Goal: Task Accomplishment & Management: Manage account settings

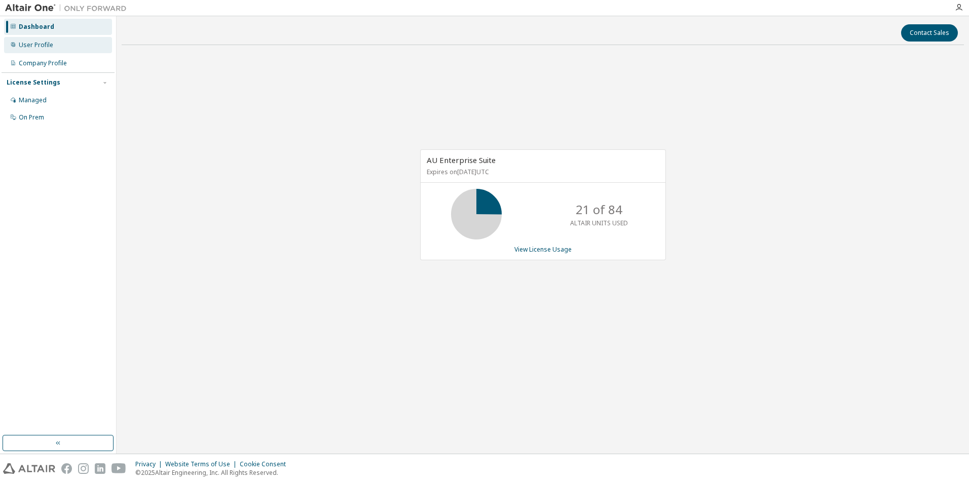
click at [29, 45] on div "User Profile" at bounding box center [36, 45] width 34 height 8
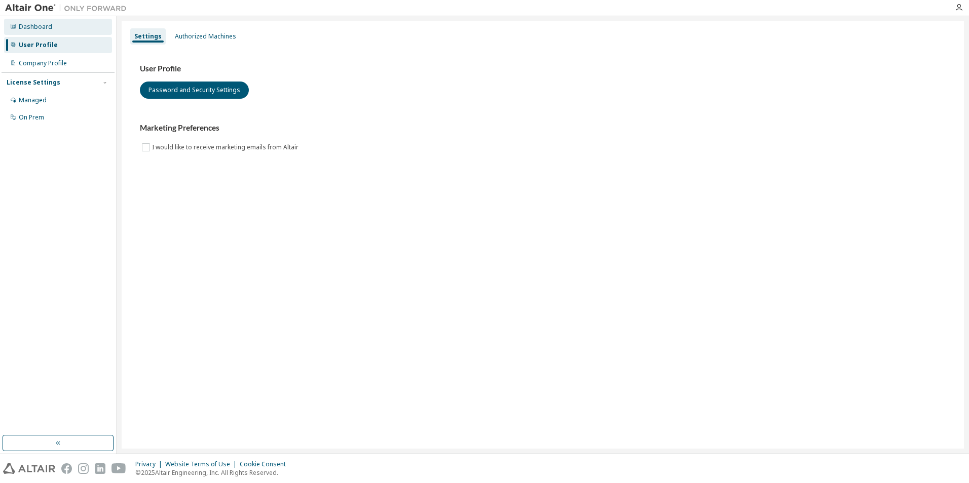
click at [29, 23] on div "Dashboard" at bounding box center [35, 27] width 33 height 8
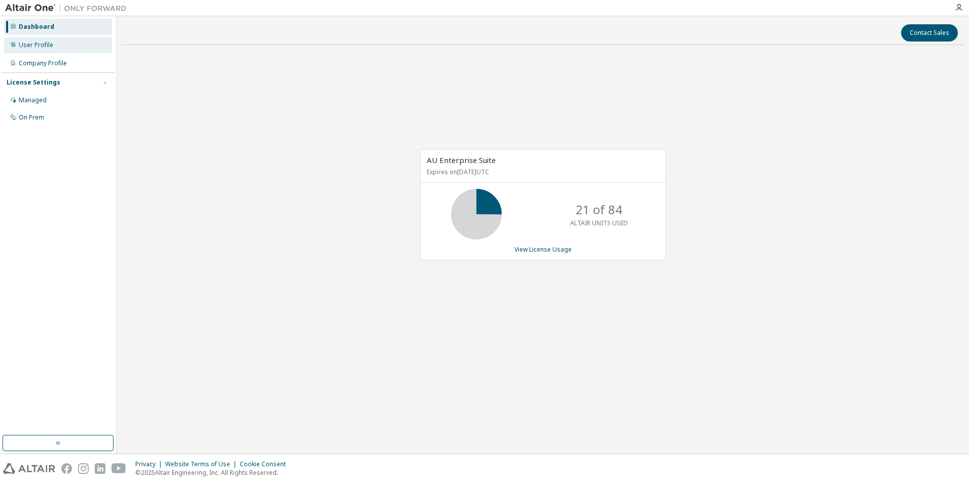
click at [42, 47] on div "User Profile" at bounding box center [36, 45] width 34 height 8
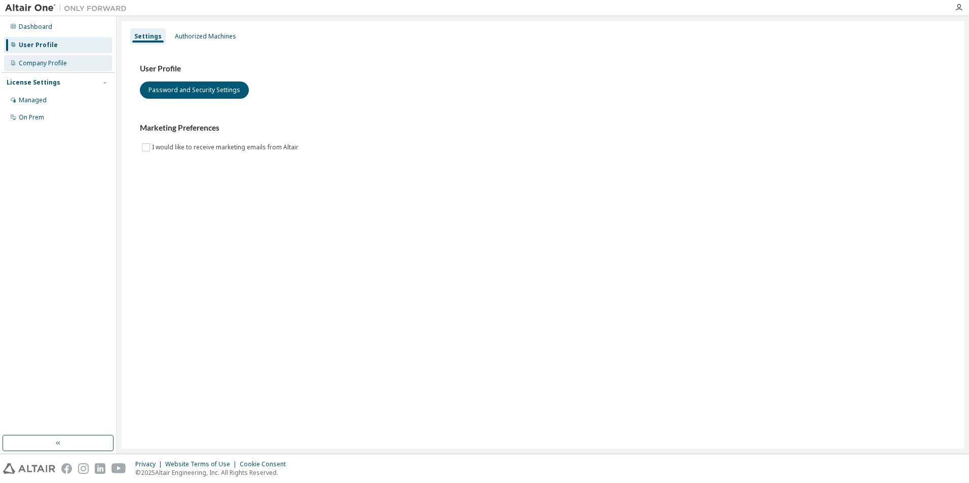
click at [29, 63] on div "Company Profile" at bounding box center [43, 63] width 48 height 8
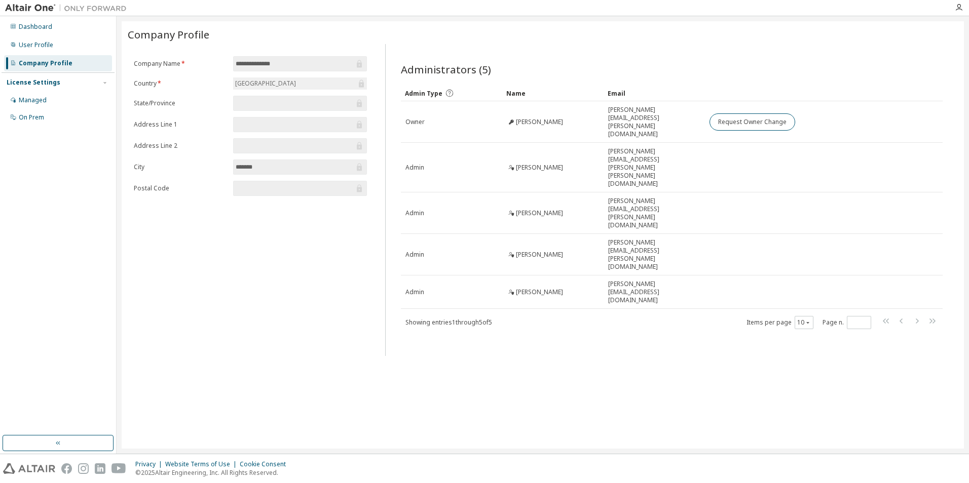
click at [14, 80] on div "License Settings" at bounding box center [34, 83] width 54 height 8
click at [32, 100] on div "Managed" at bounding box center [33, 100] width 28 height 8
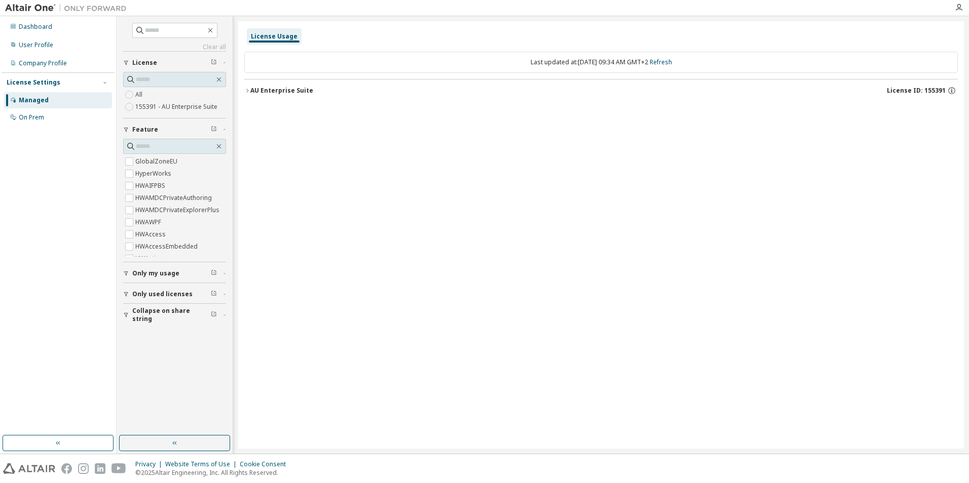
click at [154, 271] on span "Only my usage" at bounding box center [155, 274] width 47 height 8
click at [146, 323] on span "Only used licenses" at bounding box center [162, 324] width 60 height 8
click at [169, 376] on span "Collapse on share string" at bounding box center [171, 374] width 79 height 16
click at [155, 104] on label "155391 - AU Enterprise Suite" at bounding box center [177, 107] width 84 height 12
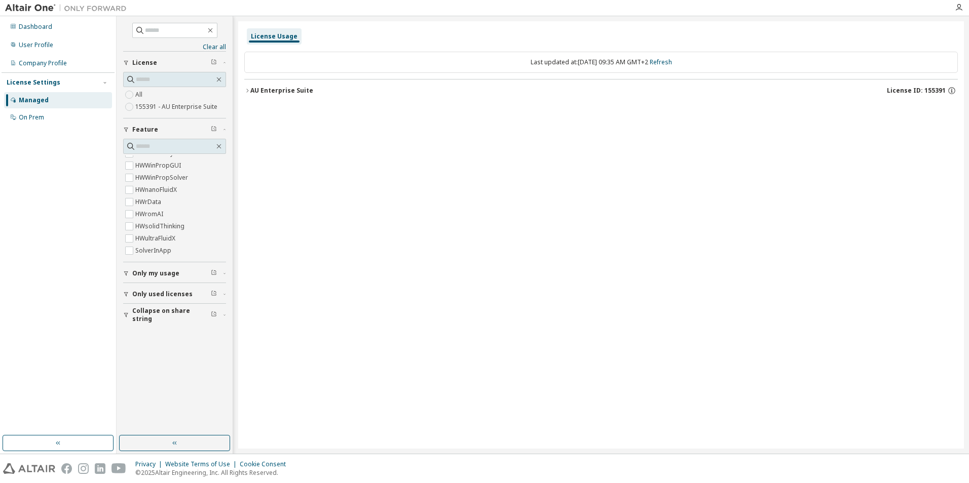
click at [245, 89] on icon "button" at bounding box center [247, 91] width 6 height 6
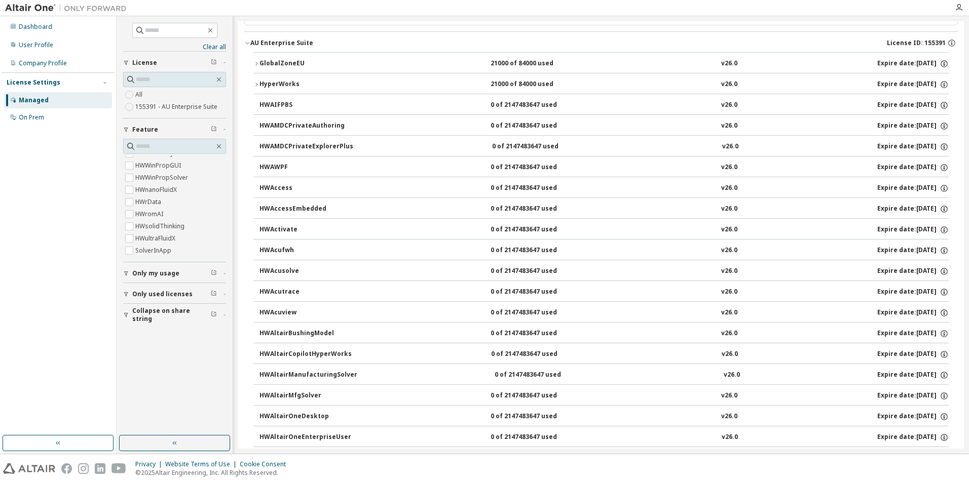
scroll to position [0, 0]
